Goal: Download file/media

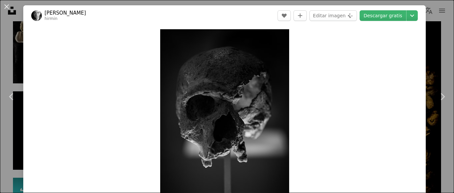
scroll to position [970, 0]
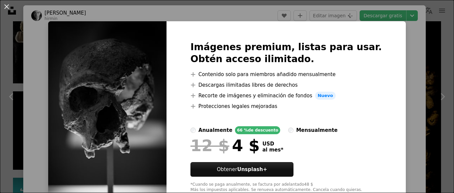
click at [329, 15] on div "An X shape Imágenes premium, listas para usar. Obtén acceso ilimitado. A plus s…" at bounding box center [227, 96] width 454 height 193
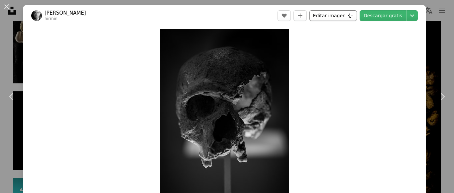
click at [345, 13] on button "Editar imagen Plus sign for Unsplash+" at bounding box center [332, 15] width 47 height 11
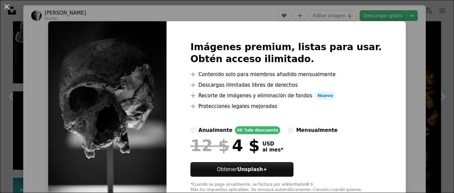
click at [384, 62] on div "An X shape Imágenes premium, listas para usar. Obtén acceso ilimitado. A plus s…" at bounding box center [227, 96] width 454 height 193
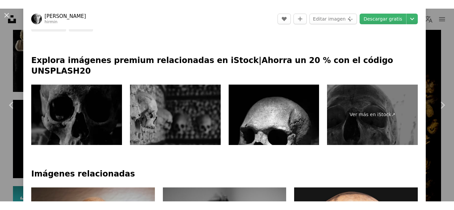
scroll to position [292, 0]
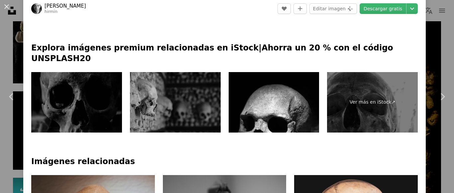
click at [75, 82] on img at bounding box center [76, 102] width 91 height 60
